Goal: Communication & Community: Answer question/provide support

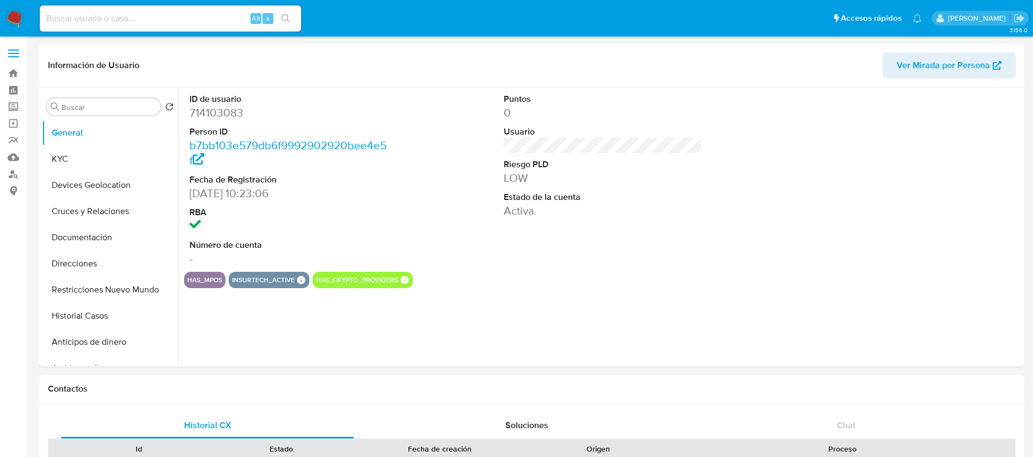
select select "10"
click at [565, 301] on div "ID de usuario 714103083 Person ID b7bb103e579db6f9992902920bee4e5f Fecha de Reg…" at bounding box center [600, 227] width 844 height 279
click at [11, 16] on img at bounding box center [14, 18] width 19 height 19
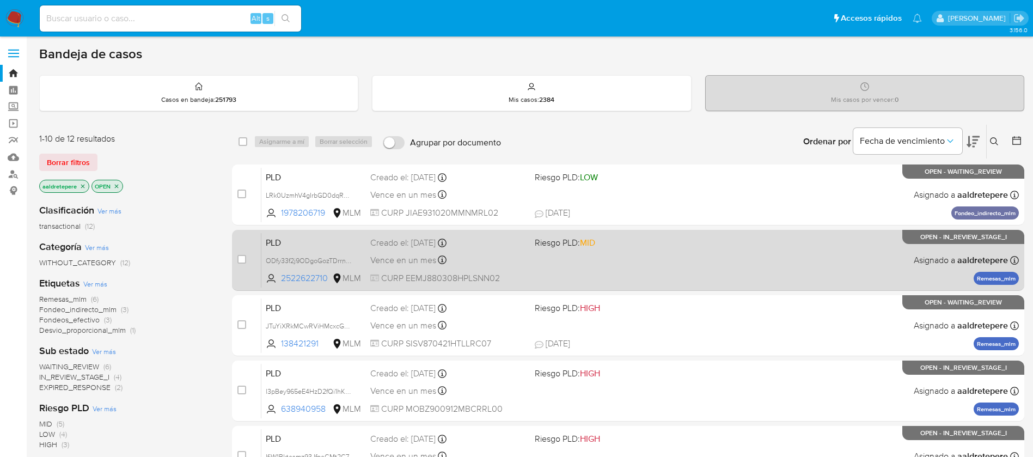
click at [593, 264] on div "PLD ODfy33f2j9ODgoGozTDrrnJX 2522622710 MLM Riesgo PLD: MID Creado el: 12/08/20…" at bounding box center [640, 260] width 758 height 55
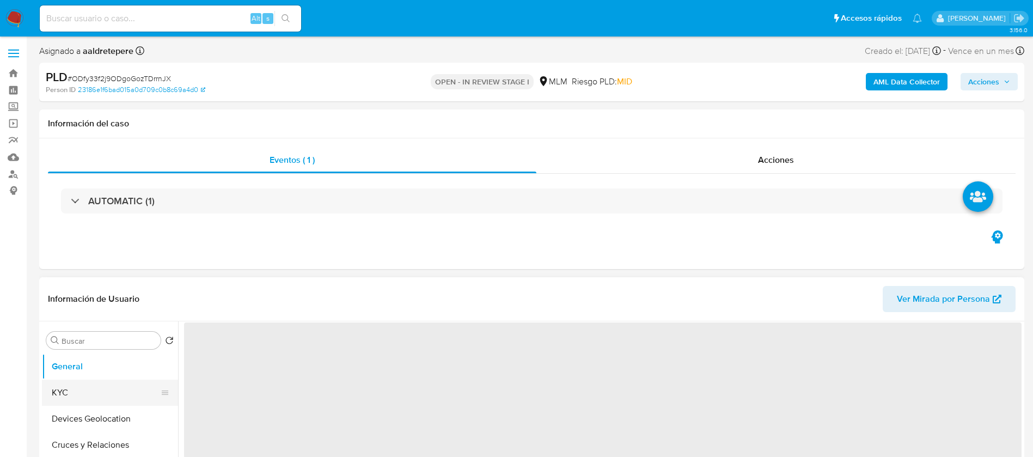
click at [87, 437] on button "Cruces y Relaciones" at bounding box center [110, 445] width 136 height 26
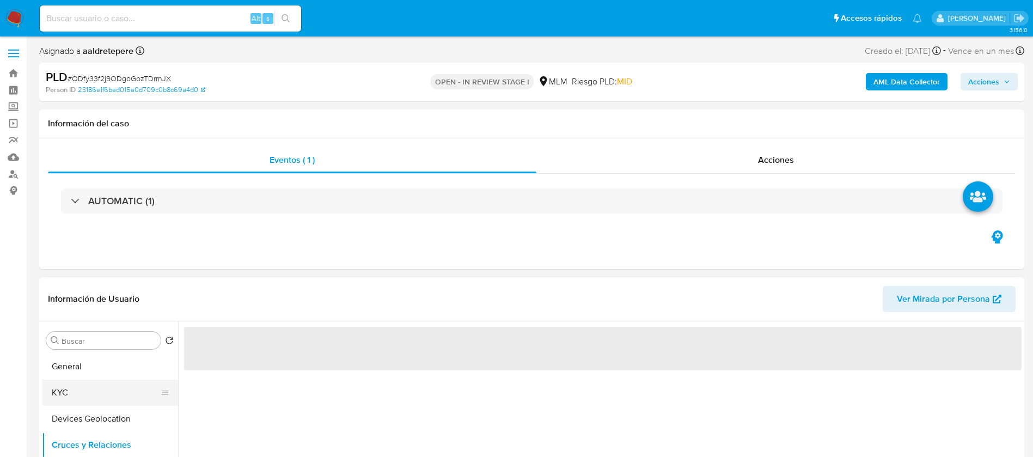
click at [110, 400] on button "KYC" at bounding box center [105, 393] width 127 height 26
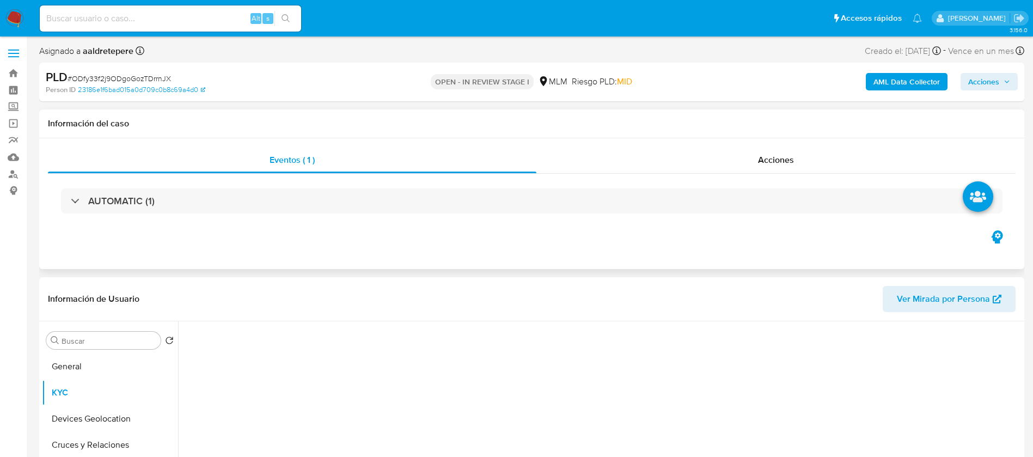
select select "10"
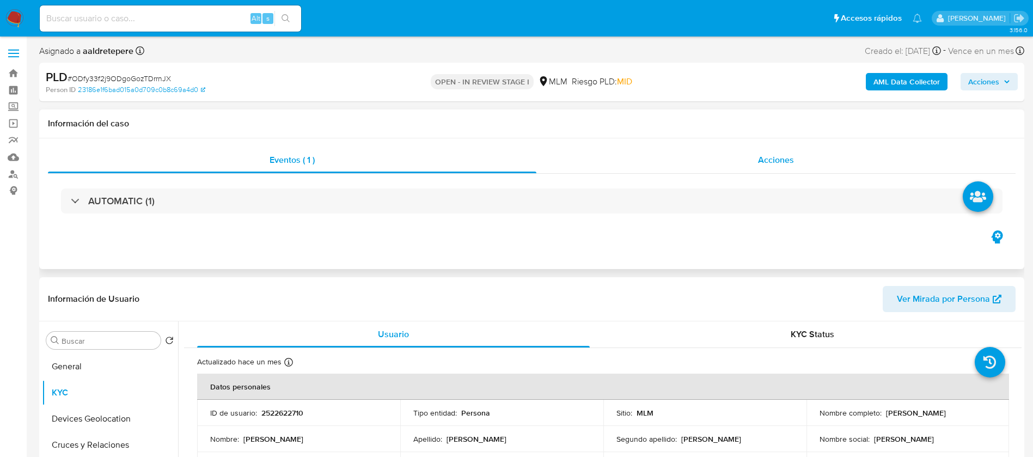
click at [774, 158] on span "Acciones" at bounding box center [776, 160] width 36 height 13
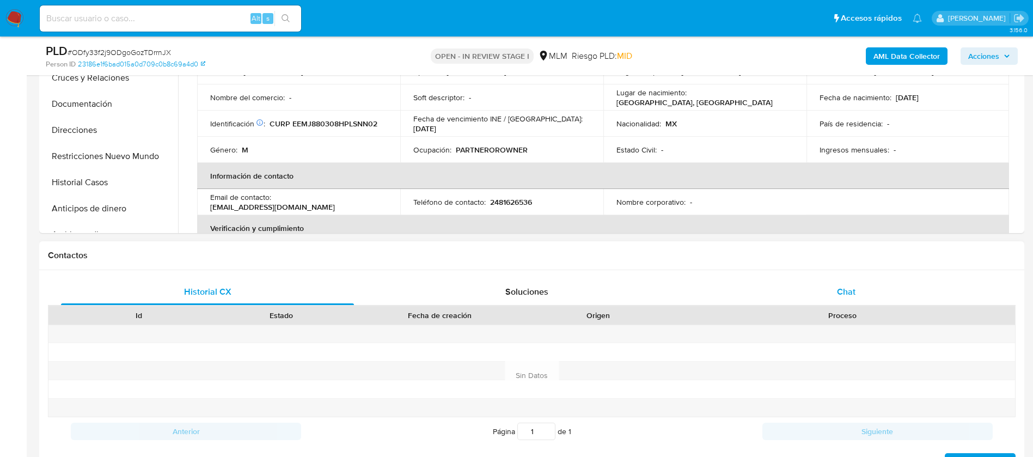
click at [846, 284] on div "Chat" at bounding box center [846, 292] width 293 height 26
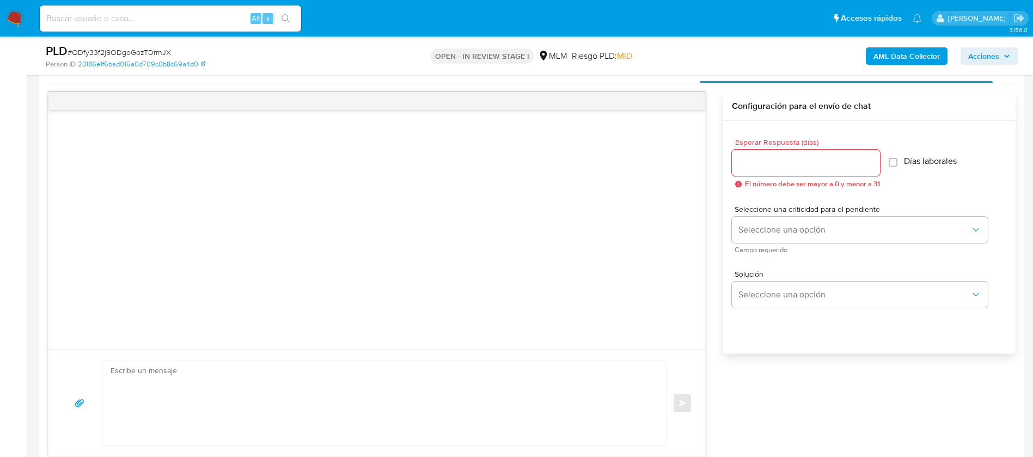
scroll to position [572, 0]
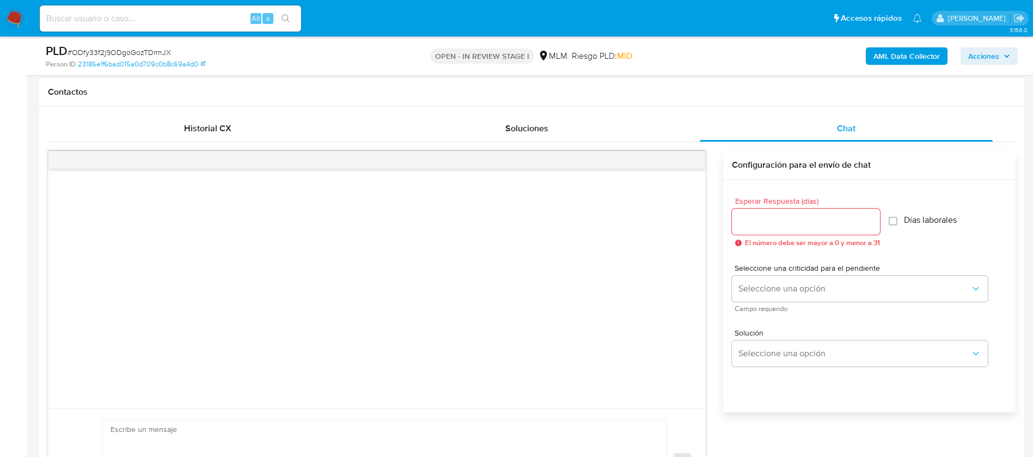
click at [795, 233] on div at bounding box center [806, 222] width 148 height 26
click at [794, 228] on input "Esperar Respuesta (días)" at bounding box center [806, 222] width 148 height 14
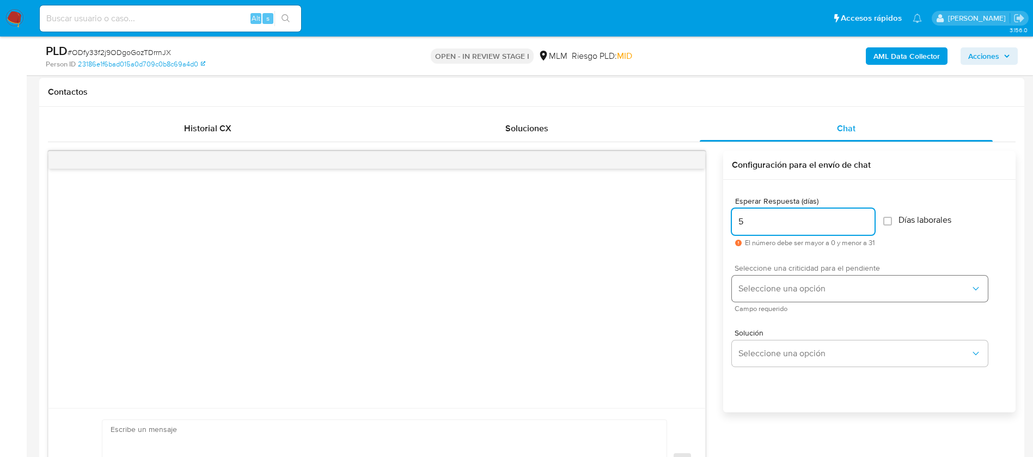
type input "5"
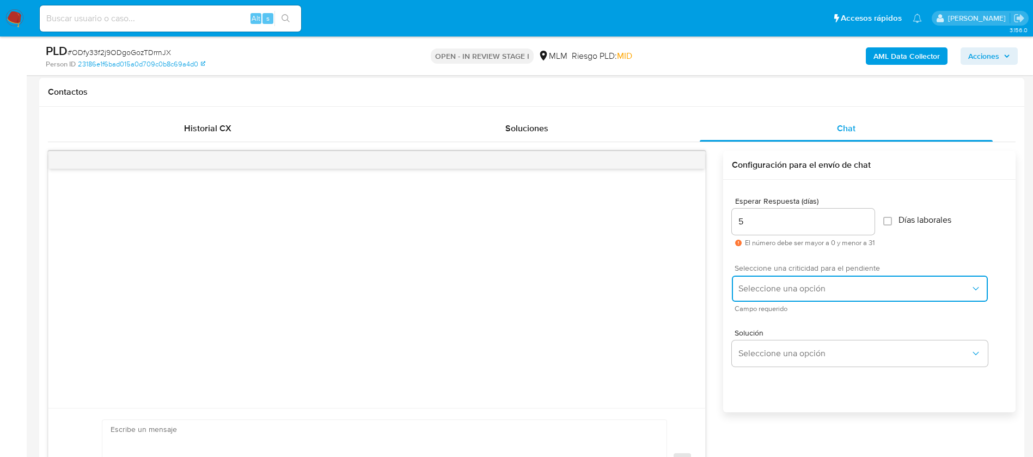
click at [780, 284] on span "Seleccione una opción" at bounding box center [855, 288] width 232 height 11
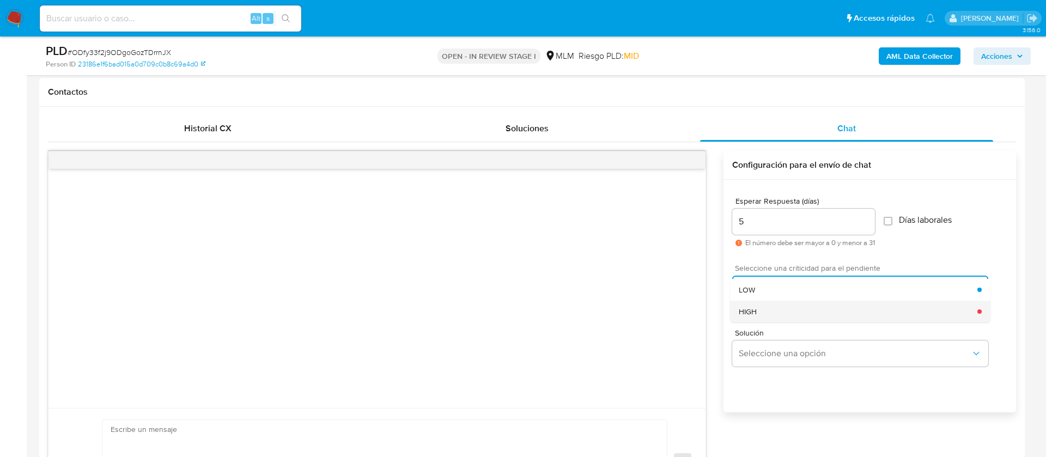
click at [772, 308] on div "HIGH" at bounding box center [858, 312] width 239 height 22
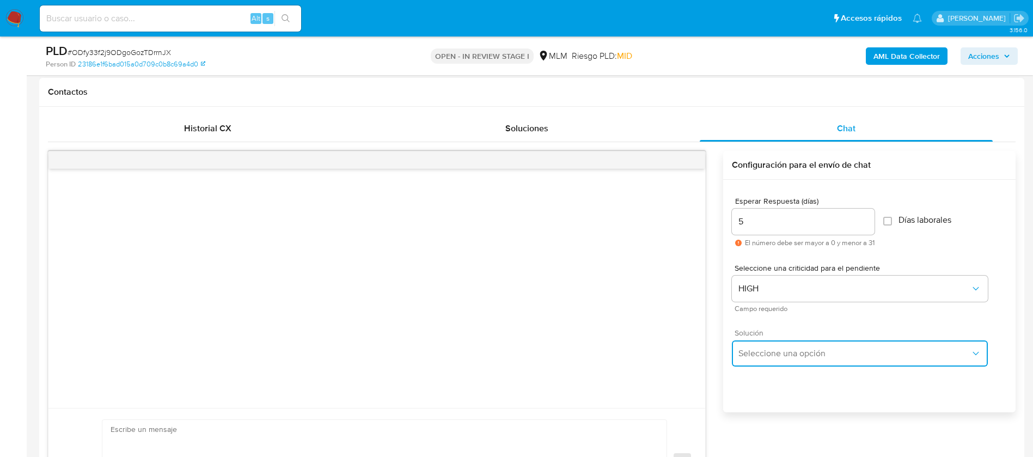
drag, startPoint x: 774, startPoint y: 344, endPoint x: 774, endPoint y: 359, distance: 15.2
click at [774, 347] on button "Seleccione una opción" at bounding box center [860, 353] width 256 height 26
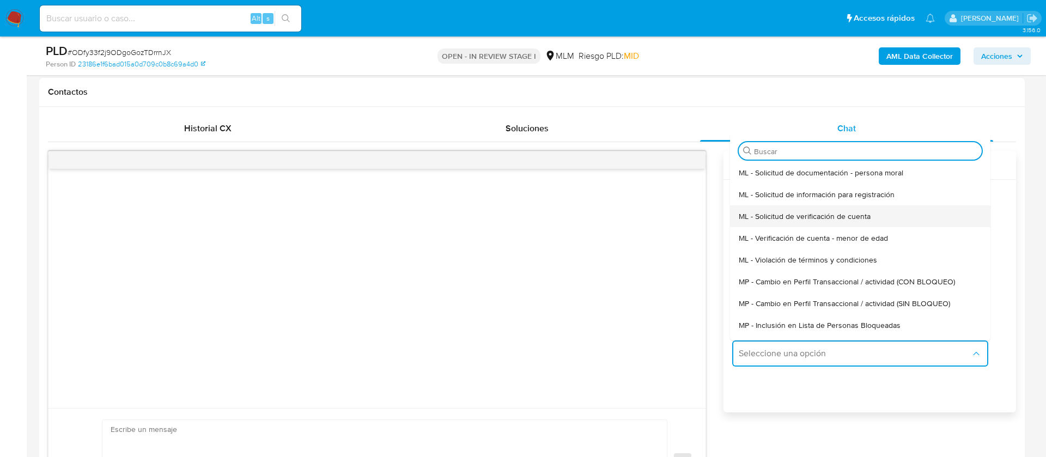
click at [782, 219] on span "ML - Solicitud de verificación de cuenta" at bounding box center [805, 216] width 132 height 10
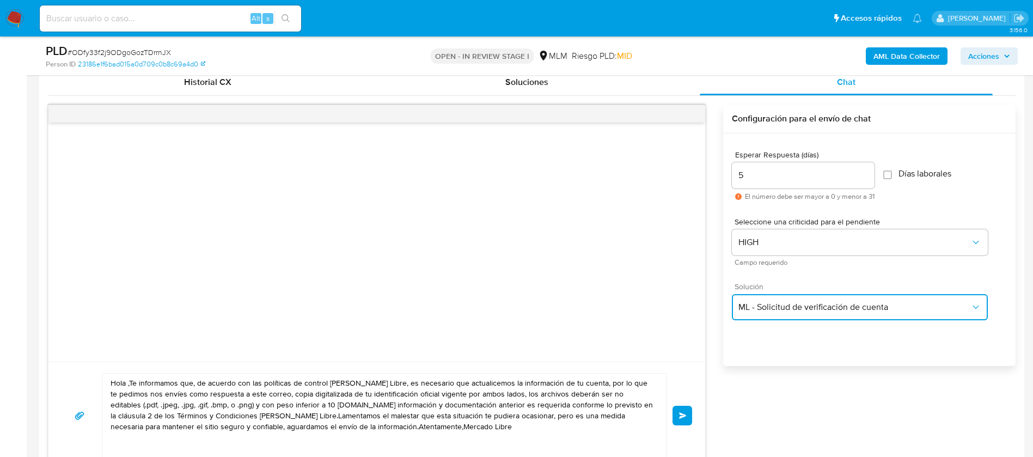
scroll to position [654, 0]
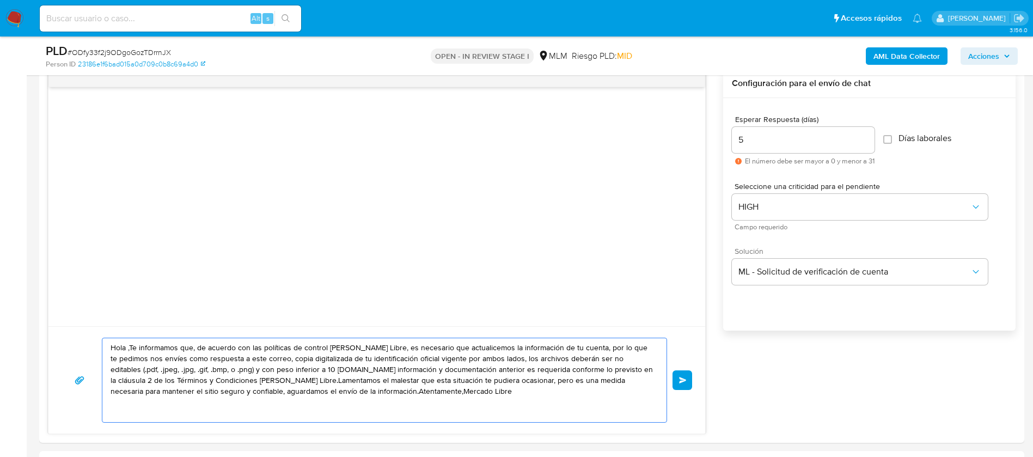
drag, startPoint x: 460, startPoint y: 395, endPoint x: 0, endPoint y: 276, distance: 475.4
paste textarea "LOREMIPS DOLO SITAMET CONSECTE Ad elitseddoei tem in ut laboreetdolo ma aliqua …"
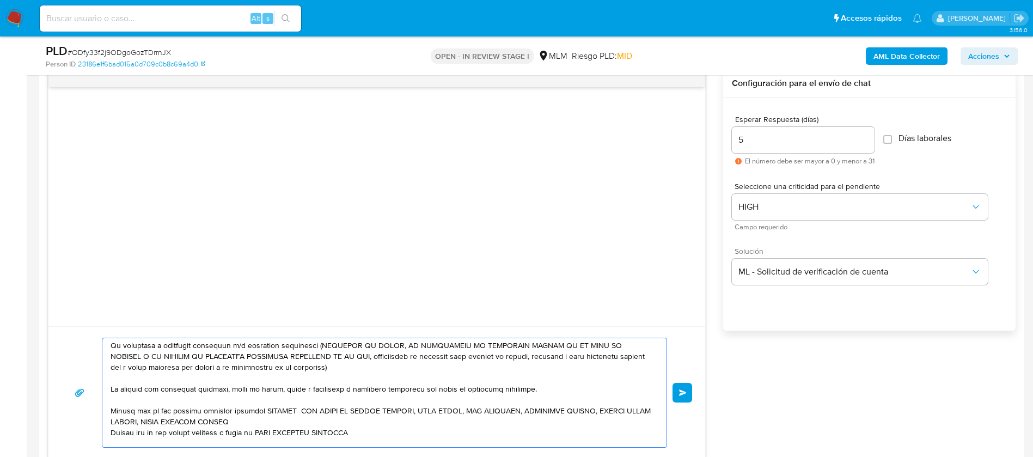
scroll to position [106, 0]
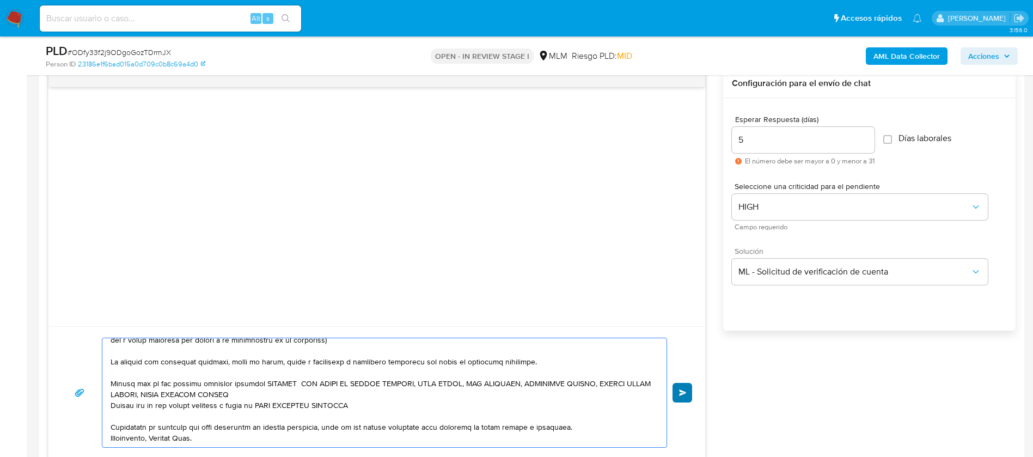
type textarea "LOREMIPS DOLO SITAMET CONSECTE Ad elitseddoei tem in ut laboreetdolo ma aliqua …"
click at [676, 389] on button "Enviar" at bounding box center [683, 393] width 20 height 20
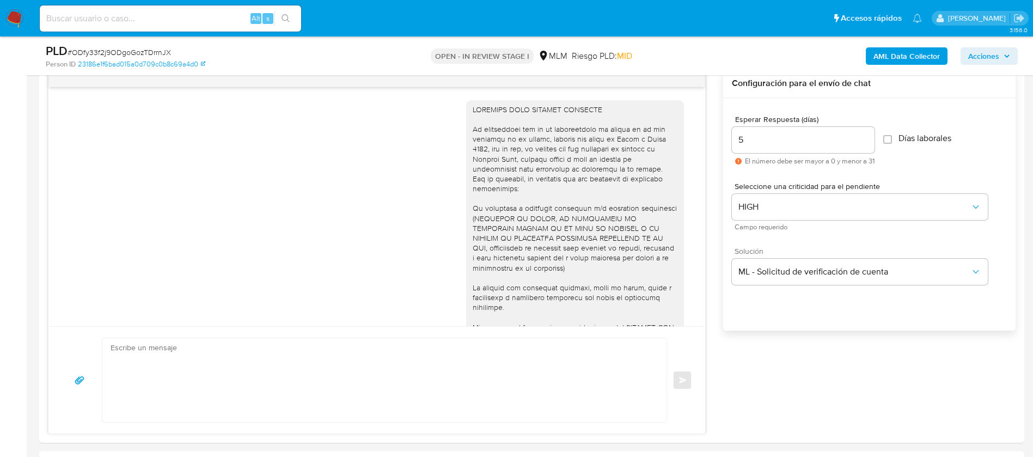
scroll to position [0, 0]
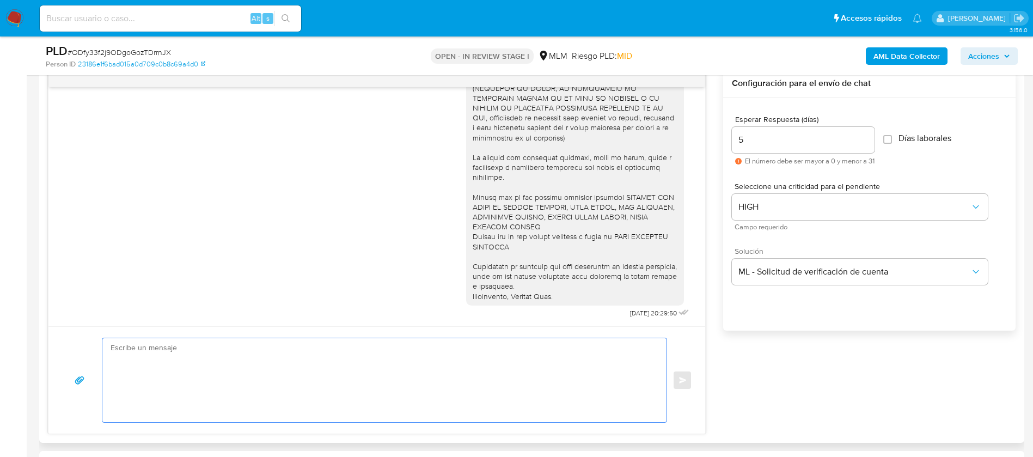
click at [408, 377] on textarea at bounding box center [382, 380] width 542 height 84
